Goal: Task Accomplishment & Management: Manage account settings

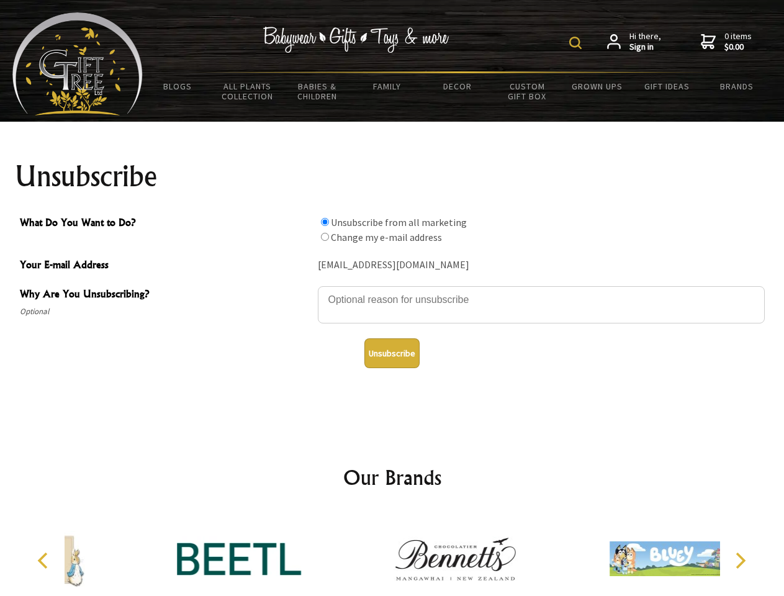
click at [577, 43] on img at bounding box center [575, 43] width 12 height 12
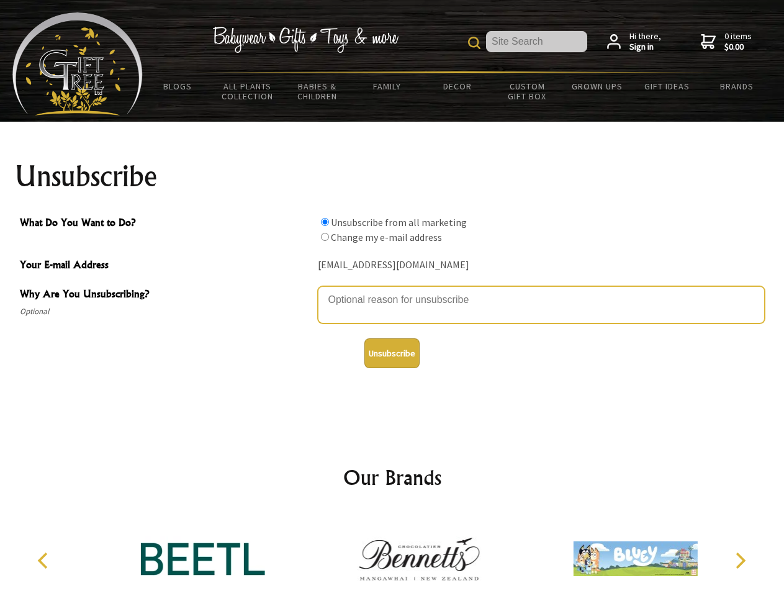
click at [392, 291] on textarea "Why Are You Unsubscribing?" at bounding box center [541, 304] width 447 height 37
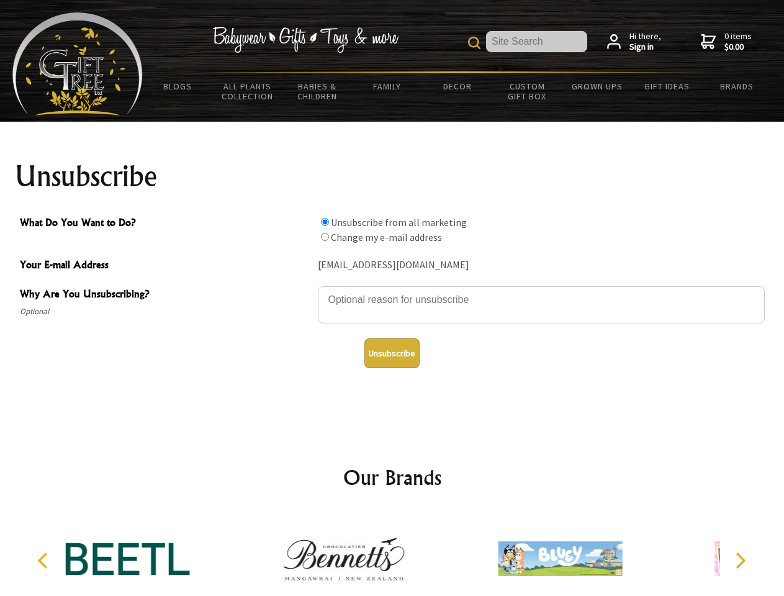
click at [325, 222] on input "What Do You Want to Do?" at bounding box center [325, 222] width 8 height 8
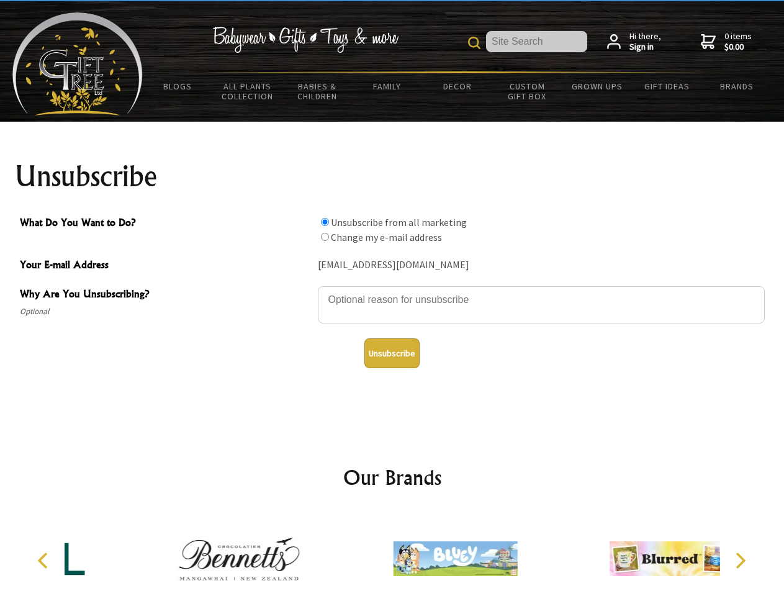
click at [325, 237] on input "What Do You Want to Do?" at bounding box center [325, 237] width 8 height 8
radio input "true"
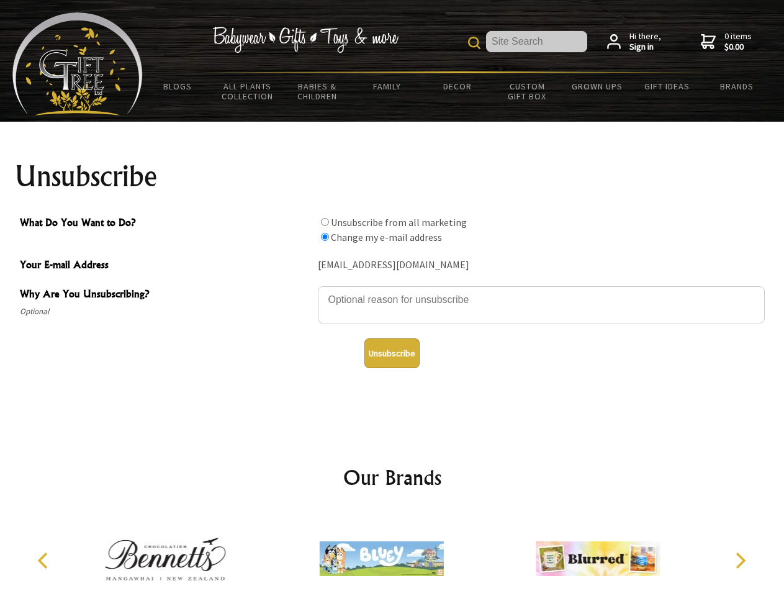
click at [392, 353] on button "Unsubscribe" at bounding box center [391, 353] width 55 height 30
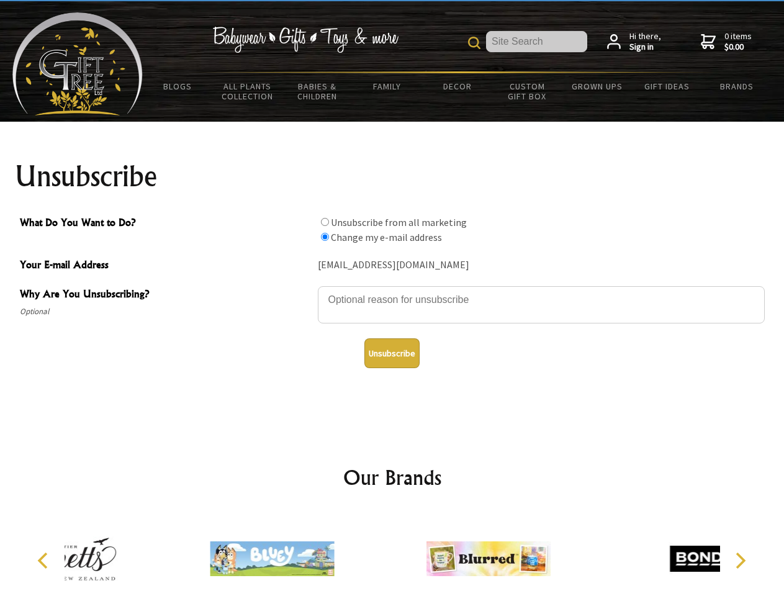
click at [392, 554] on div at bounding box center [489, 560] width 216 height 97
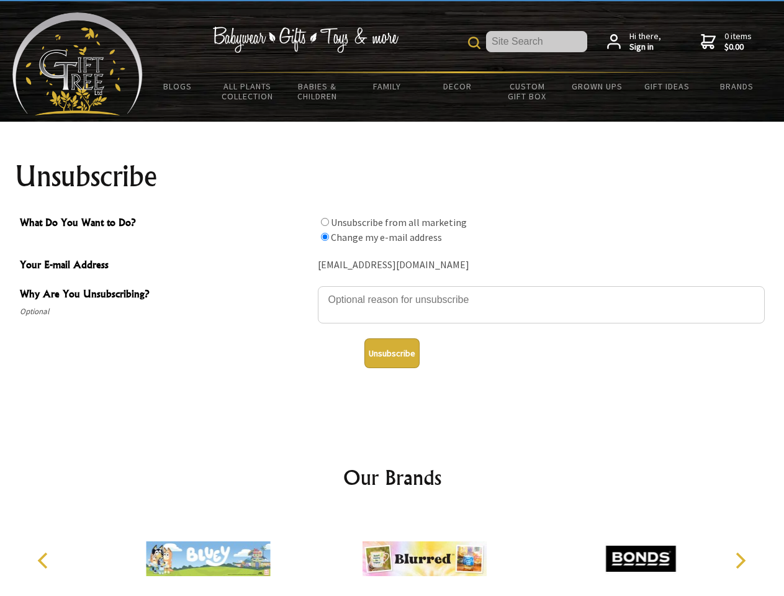
click at [45, 561] on icon "Previous" at bounding box center [44, 561] width 16 height 16
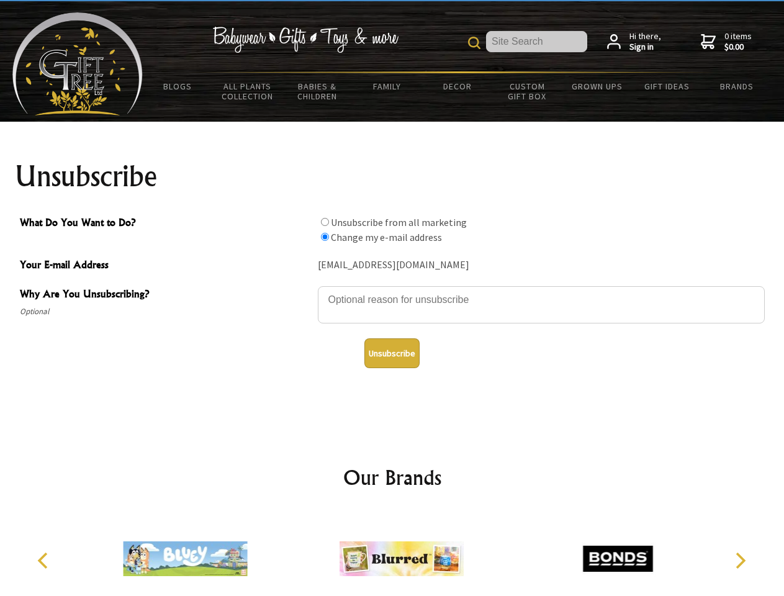
click at [740, 561] on icon "Next" at bounding box center [739, 561] width 16 height 16
